Goal: Task Accomplishment & Management: Use online tool/utility

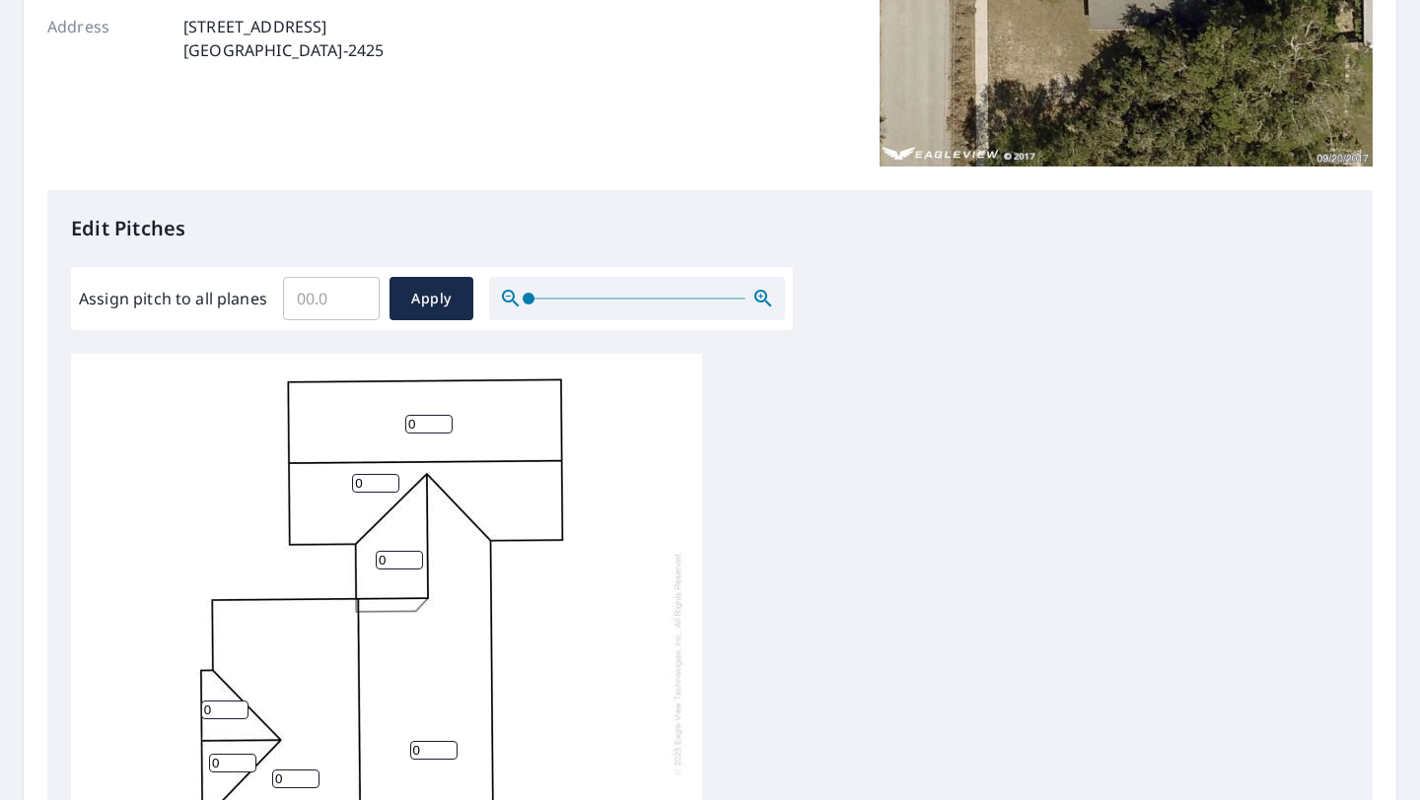
scroll to position [349, 0]
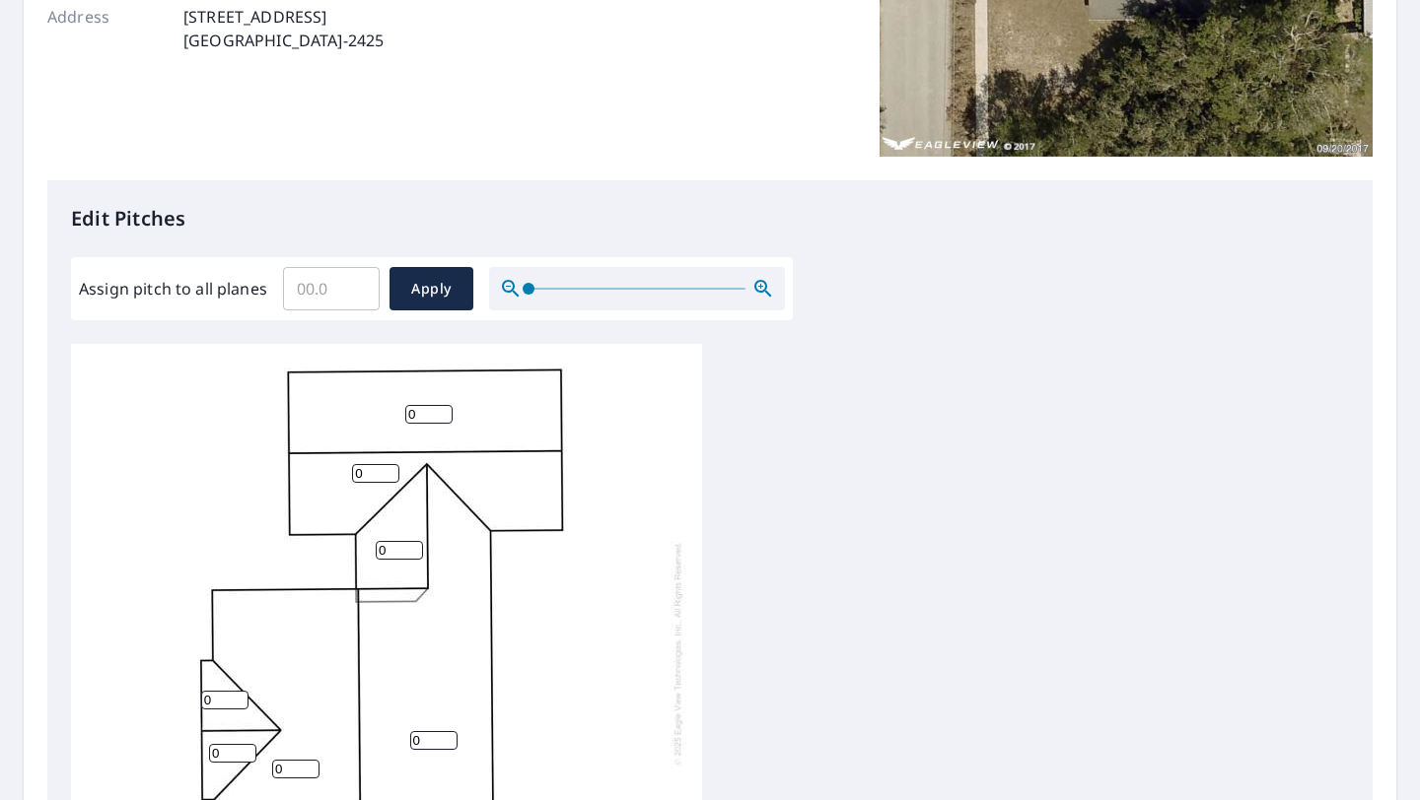
click at [418, 416] on input "0" at bounding box center [428, 414] width 47 height 19
click at [440, 412] on input "1" at bounding box center [428, 414] width 47 height 19
type input "2"
click at [440, 412] on input "2" at bounding box center [428, 414] width 47 height 19
click at [374, 474] on input "0" at bounding box center [375, 473] width 47 height 19
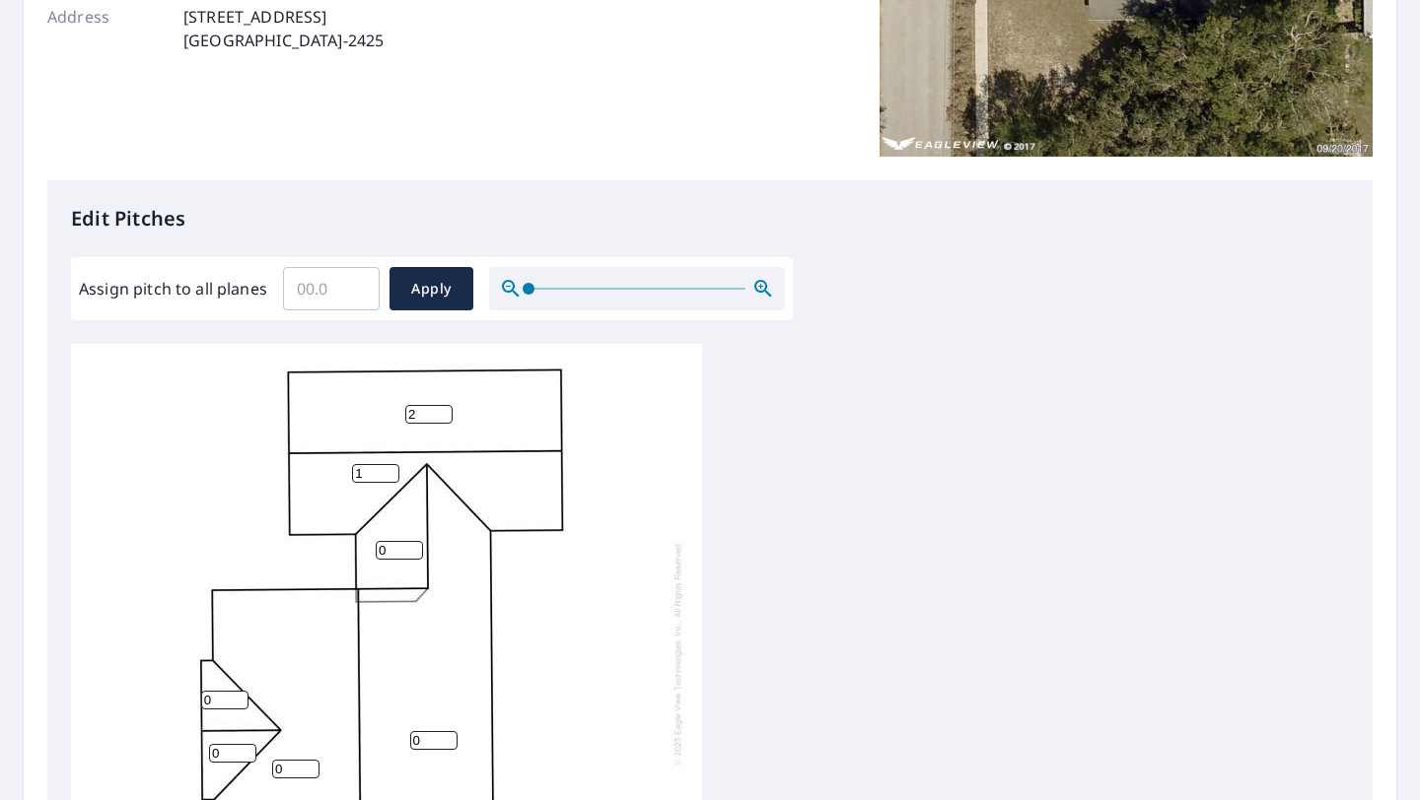
click at [389, 472] on input "1" at bounding box center [375, 473] width 47 height 19
click at [389, 472] on input "2" at bounding box center [375, 473] width 47 height 19
type input "3"
click at [393, 469] on input "3" at bounding box center [375, 473] width 47 height 19
click at [440, 416] on input "1" at bounding box center [428, 414] width 47 height 19
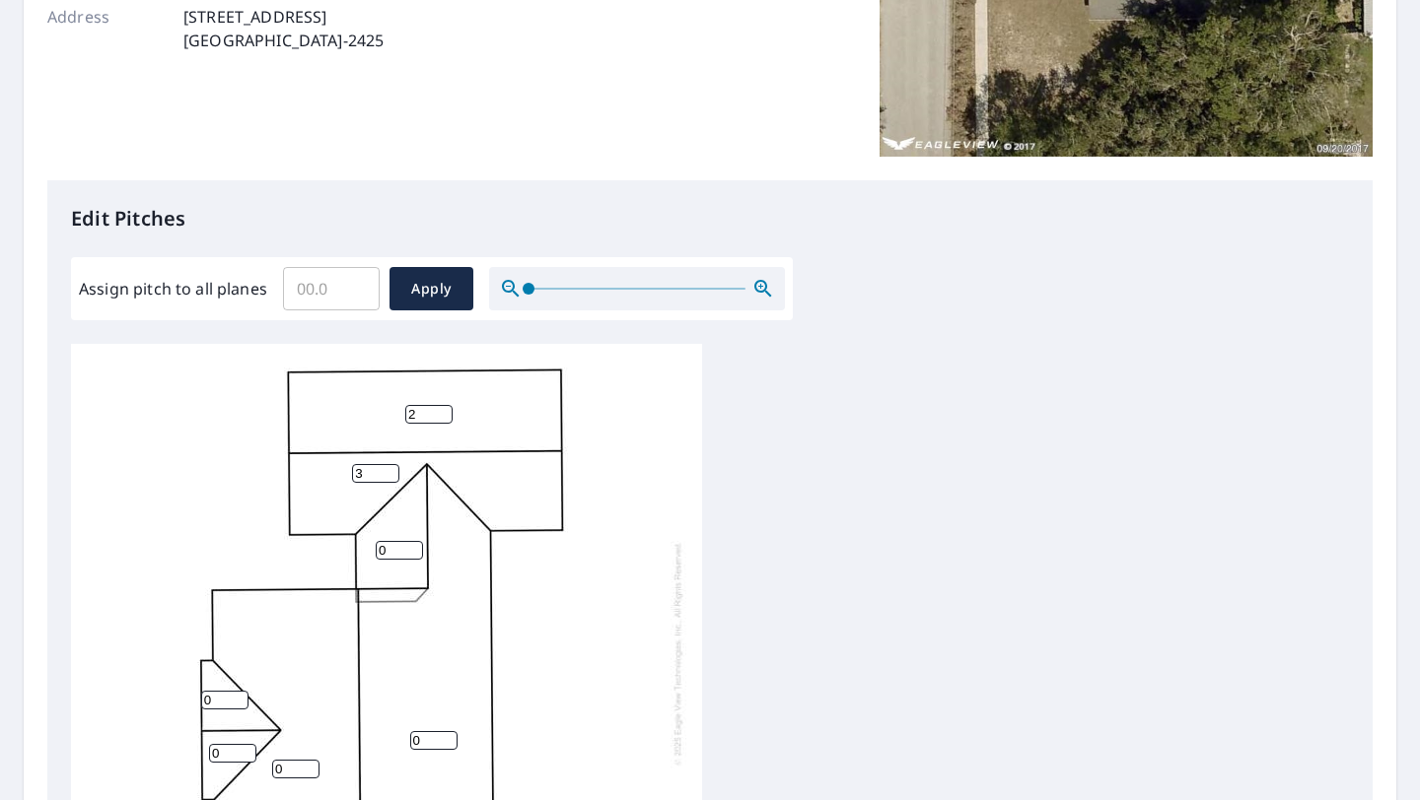
click at [440, 413] on input "2" at bounding box center [428, 414] width 47 height 19
type input "3"
click at [440, 413] on input "3" at bounding box center [428, 414] width 47 height 19
click at [401, 555] on input "0" at bounding box center [399, 550] width 47 height 19
click at [409, 548] on input "1" at bounding box center [399, 550] width 47 height 19
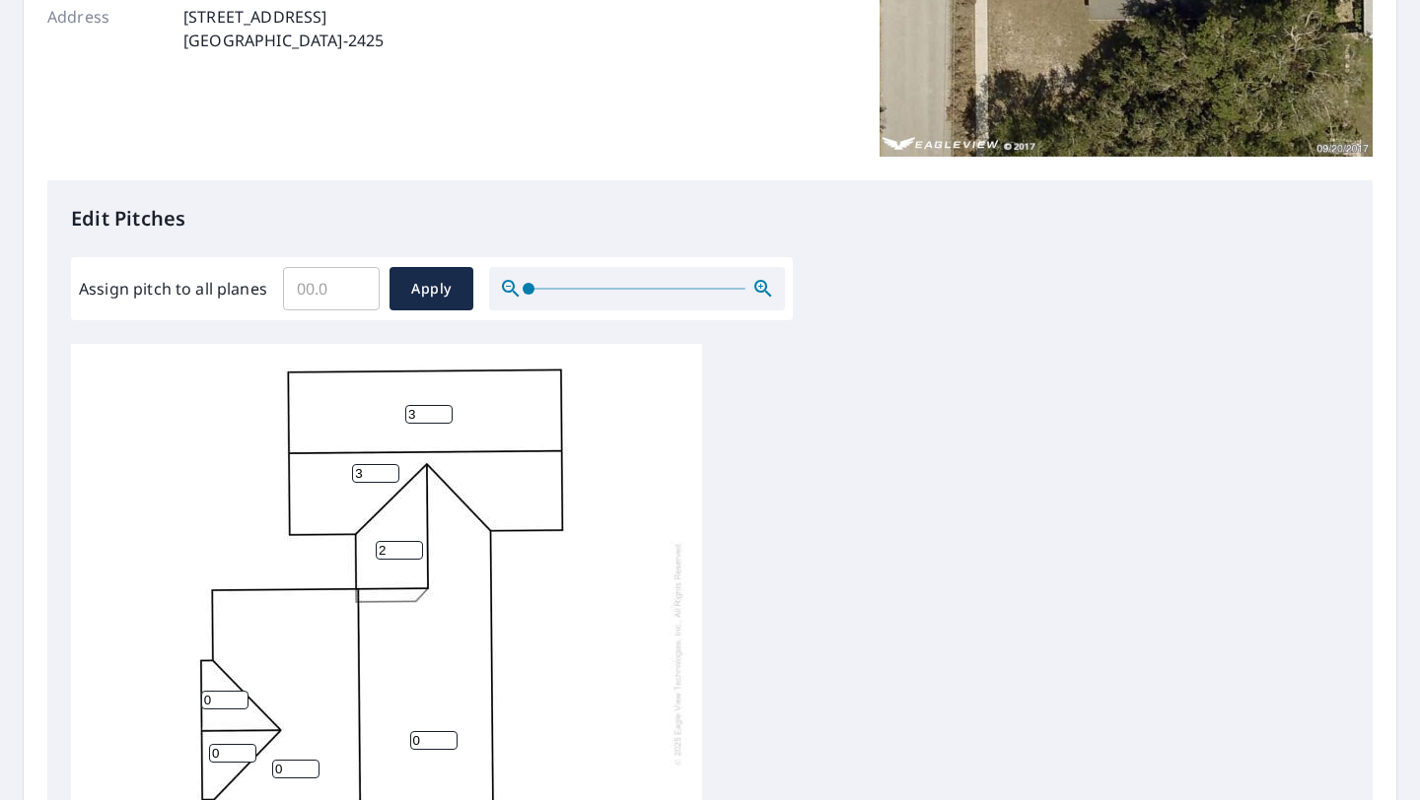
click at [409, 548] on input "2" at bounding box center [399, 550] width 47 height 19
type input "3"
click at [409, 548] on input "3" at bounding box center [399, 550] width 47 height 19
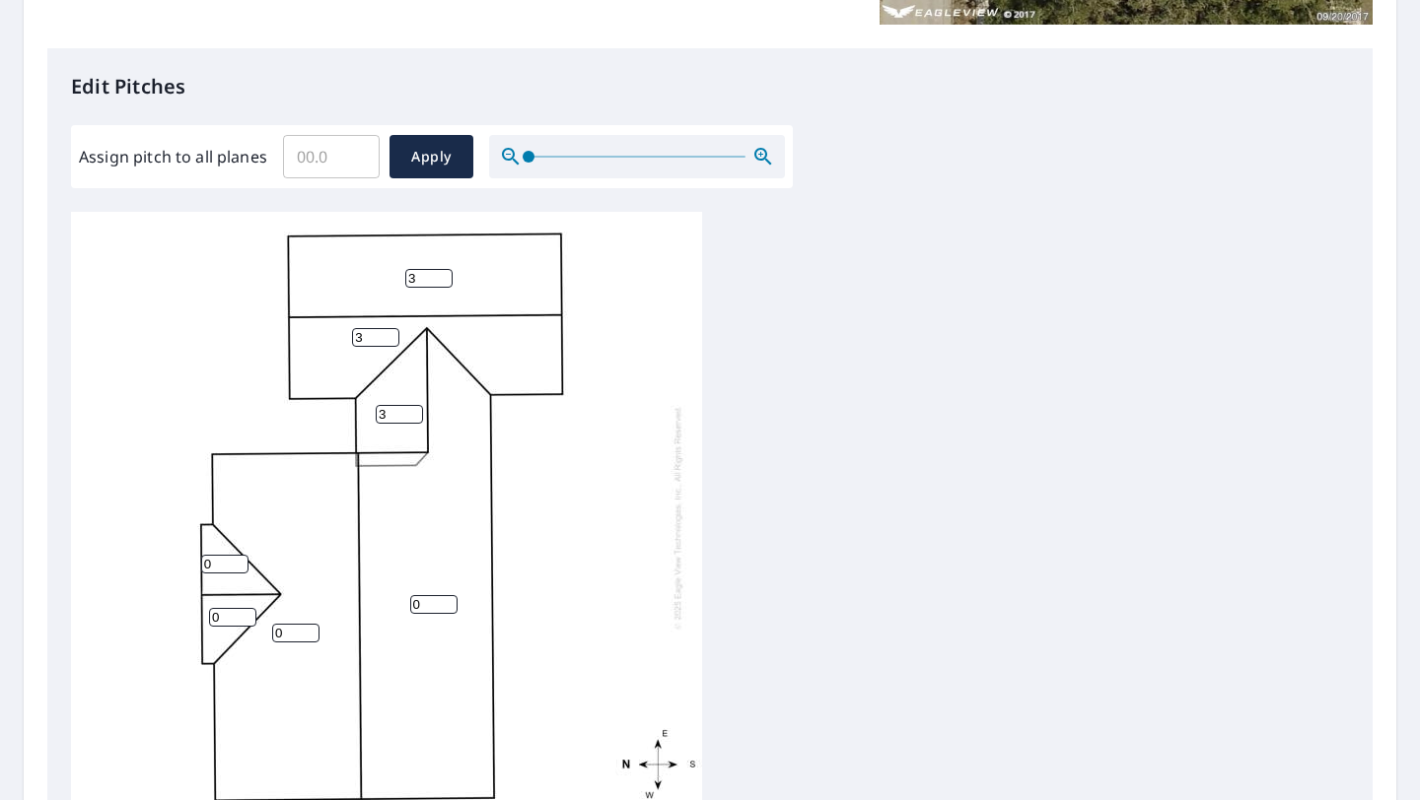
scroll to position [493, 0]
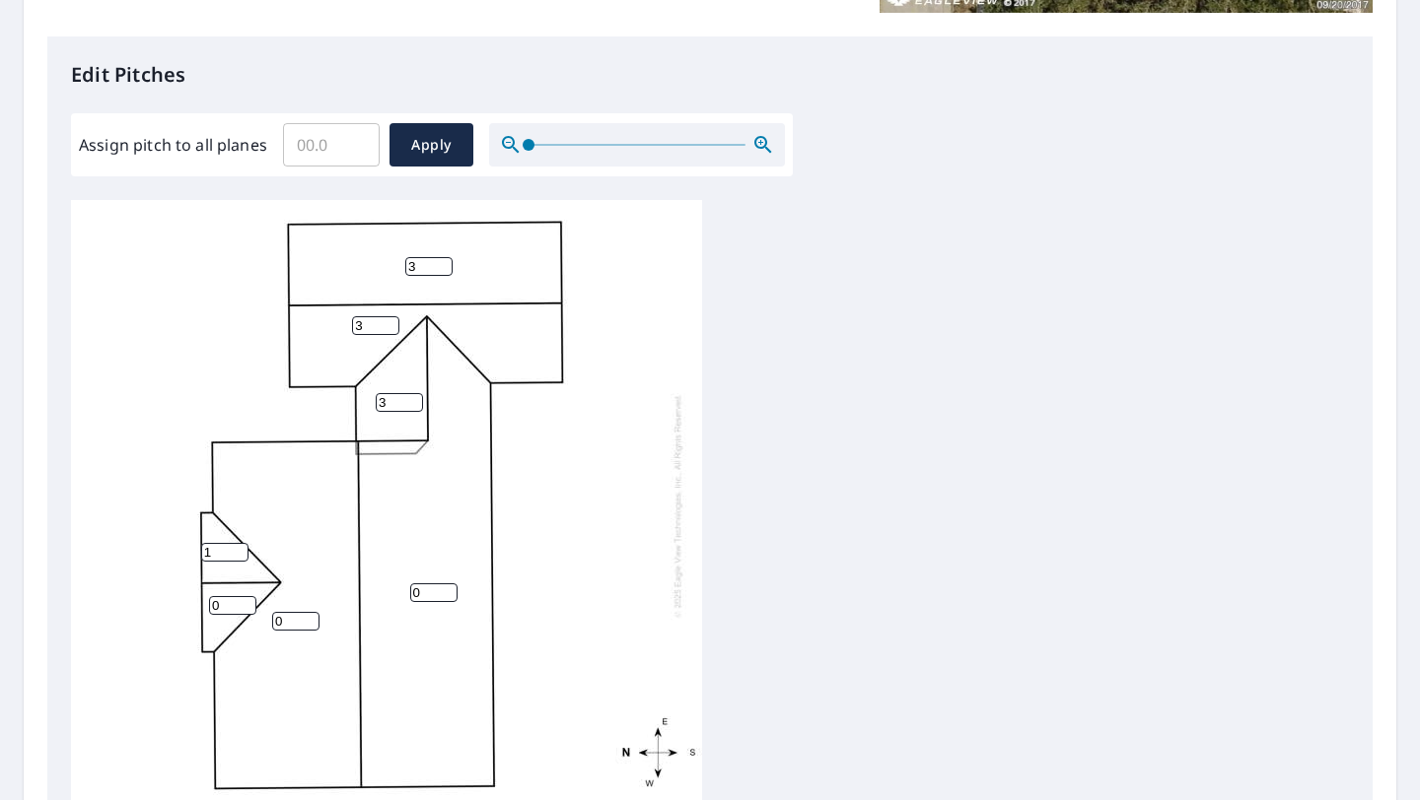
click at [239, 550] on input "1" at bounding box center [224, 552] width 47 height 19
click at [239, 550] on input "2" at bounding box center [224, 552] width 47 height 19
type input "3"
click at [239, 550] on input "3" at bounding box center [224, 552] width 47 height 19
click at [238, 601] on input "1" at bounding box center [232, 605] width 47 height 19
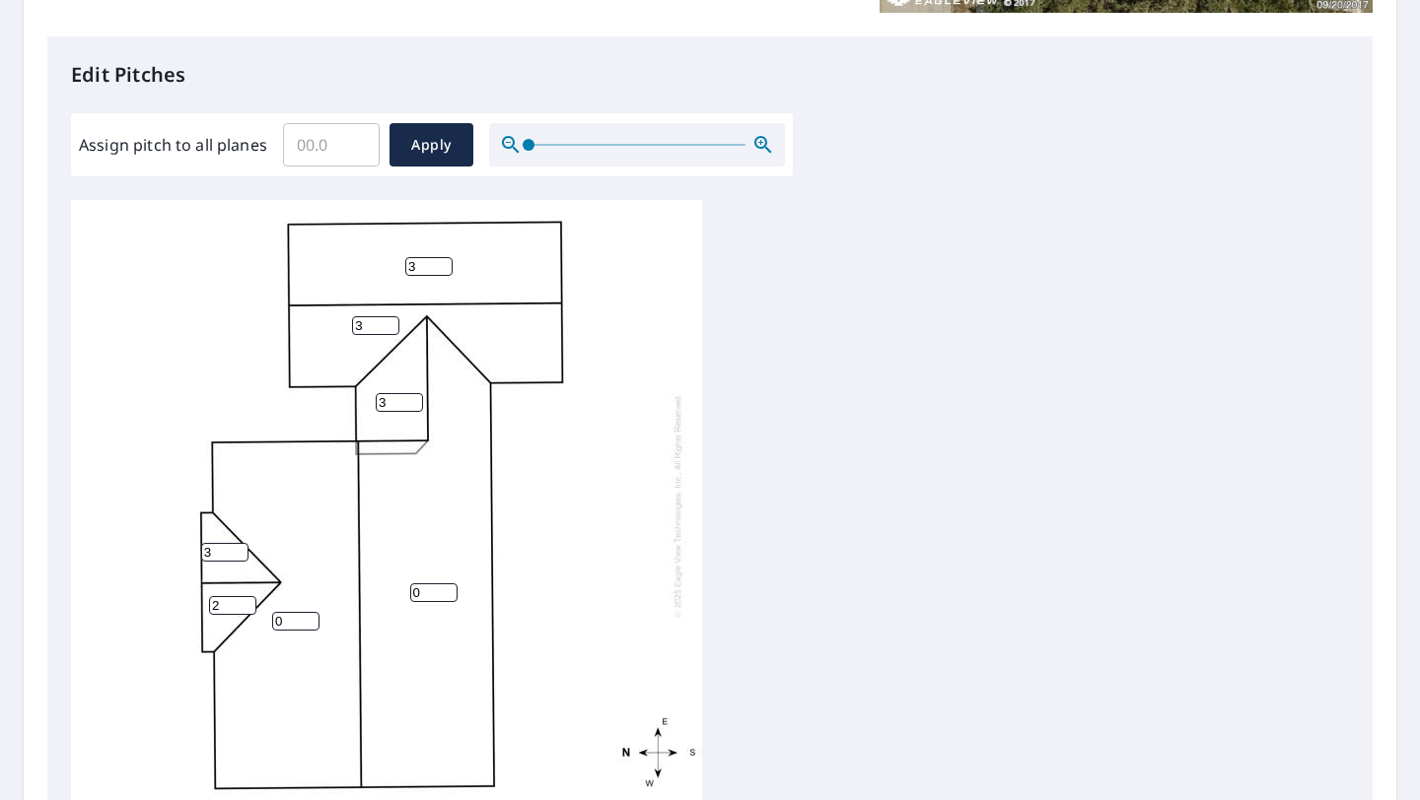
click at [242, 599] on input "2" at bounding box center [232, 605] width 47 height 19
click at [242, 599] on input "3" at bounding box center [232, 605] width 47 height 19
click at [242, 599] on input "4" at bounding box center [232, 605] width 47 height 19
type input "3"
click at [243, 607] on input "3" at bounding box center [232, 605] width 47 height 19
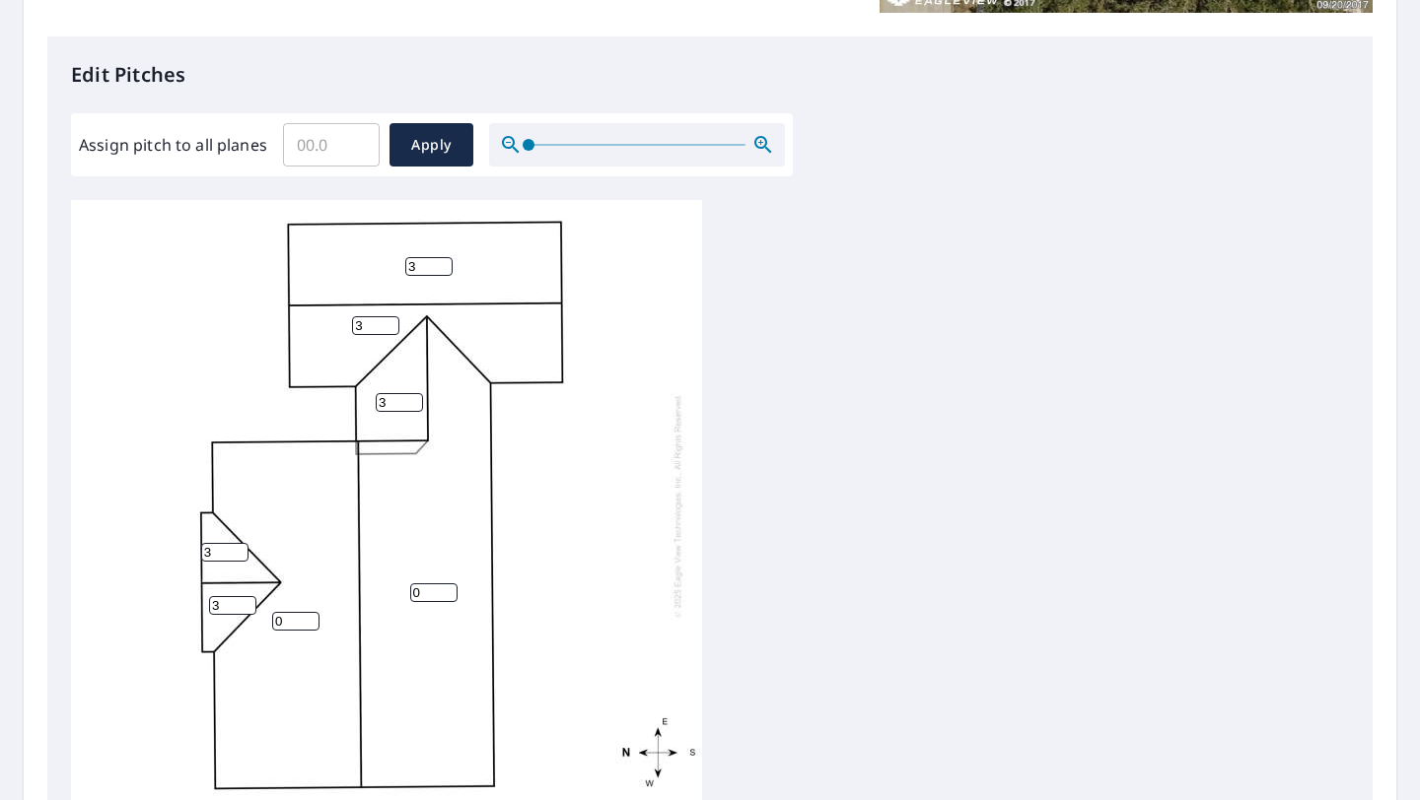
click at [292, 617] on input "0" at bounding box center [295, 621] width 47 height 19
click at [311, 616] on input "1" at bounding box center [295, 621] width 47 height 19
click at [311, 616] on input "2" at bounding box center [295, 621] width 47 height 19
type input "3"
click at [311, 616] on input "3" at bounding box center [295, 621] width 47 height 19
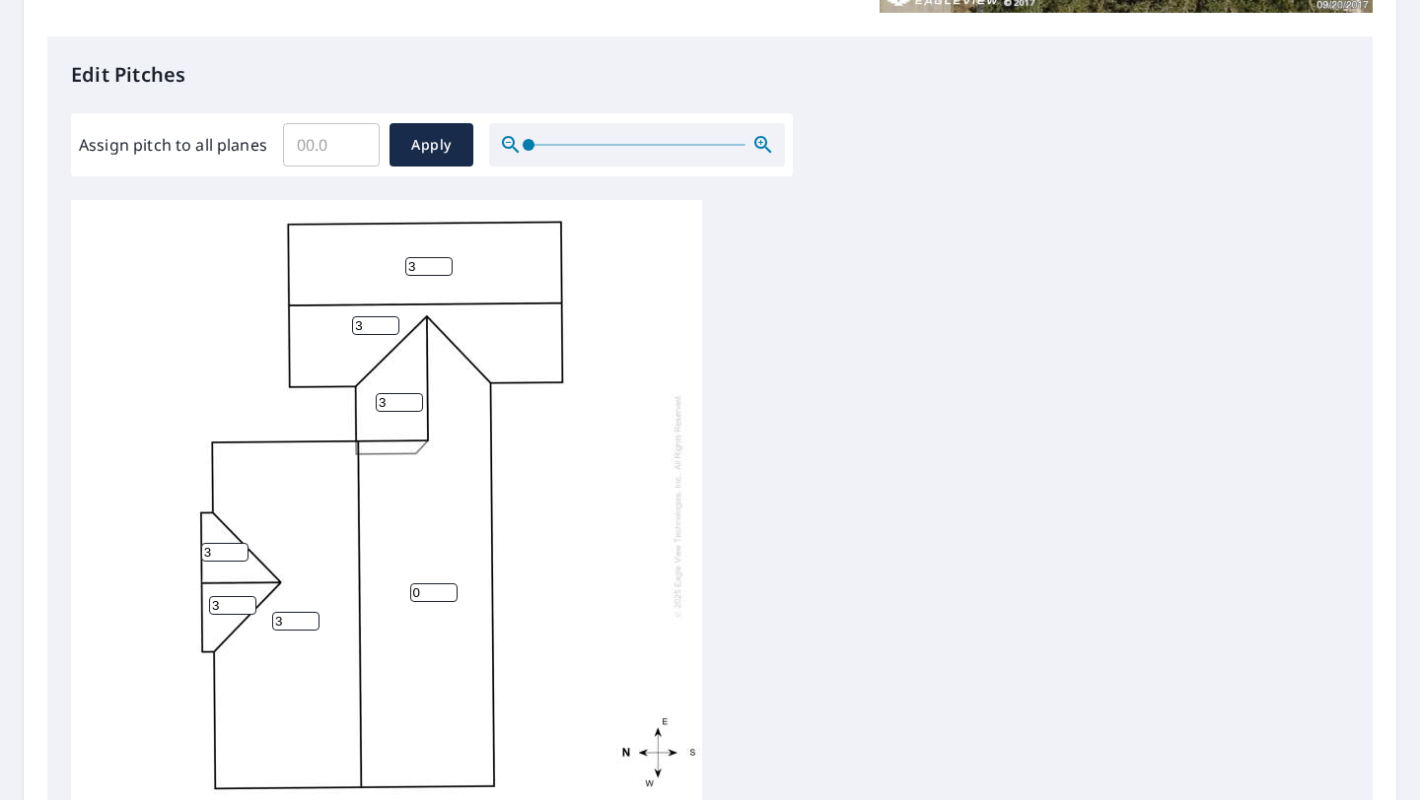
click at [408, 619] on div "0 3 3 3 3 3 3" at bounding box center [386, 505] width 631 height 619
click at [431, 594] on input "0" at bounding box center [433, 593] width 47 height 19
click at [448, 588] on input "1" at bounding box center [433, 593] width 47 height 19
click at [448, 588] on input "2" at bounding box center [433, 593] width 47 height 19
type input "3"
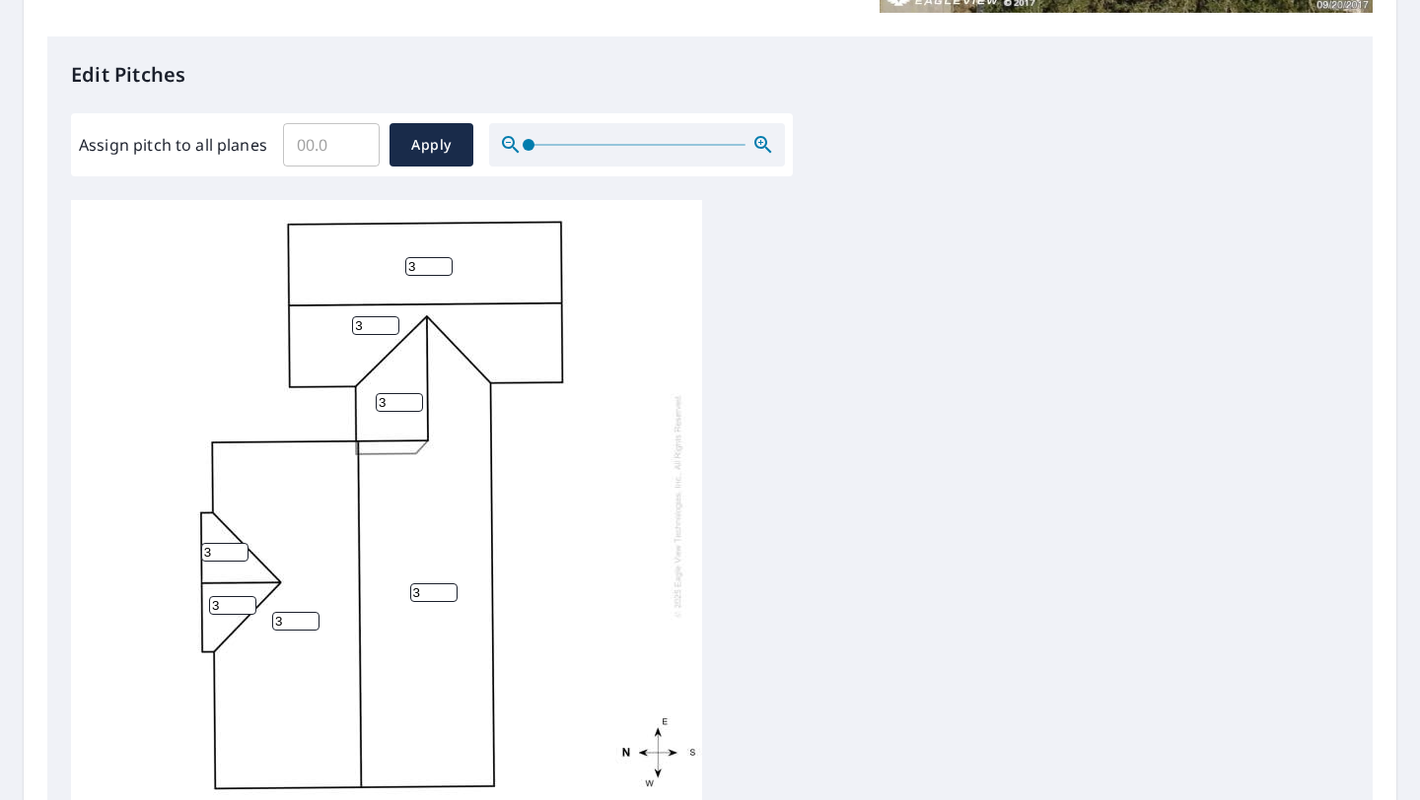
click at [448, 588] on input "3" at bounding box center [433, 593] width 47 height 19
click at [571, 564] on div "3 3 3 3 3 3 3" at bounding box center [386, 505] width 631 height 619
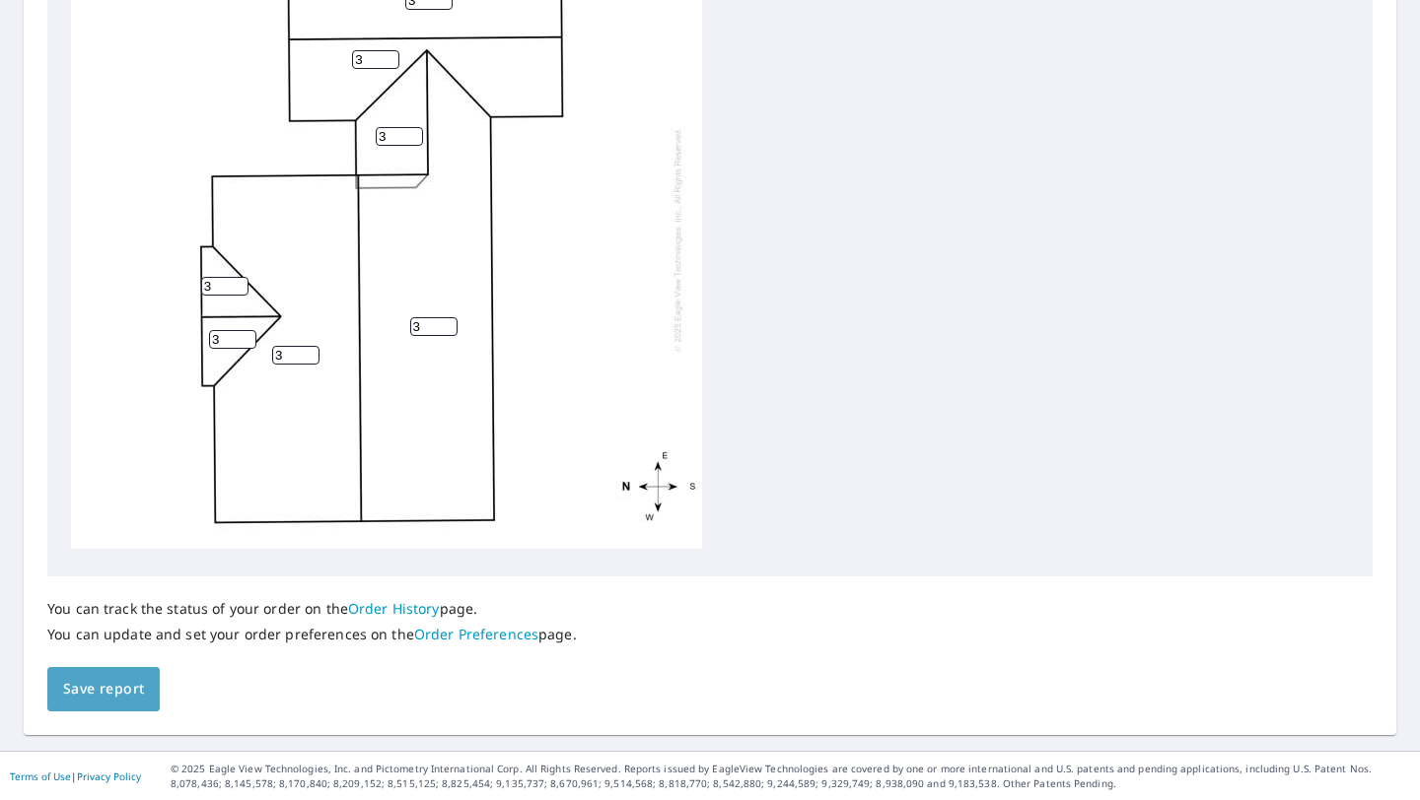
click at [114, 704] on button "Save report" at bounding box center [103, 689] width 112 height 44
